Goal: Information Seeking & Learning: Understand process/instructions

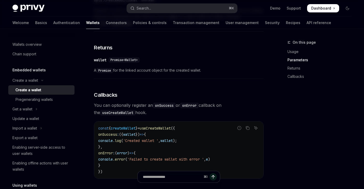
scroll to position [96, 0]
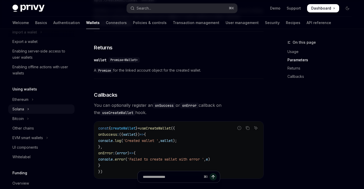
click at [18, 108] on div "Solana" at bounding box center [18, 109] width 12 height 6
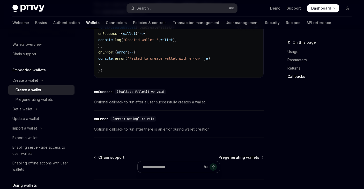
scroll to position [461, 0]
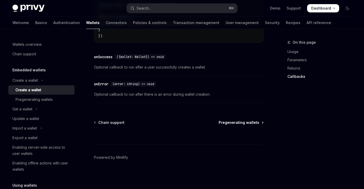
click at [240, 122] on span "Pregenerating wallets" at bounding box center [238, 122] width 41 height 5
type textarea "*"
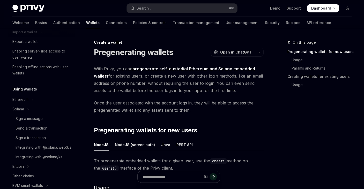
scroll to position [276, 0]
